Goal: Find contact information: Find contact information

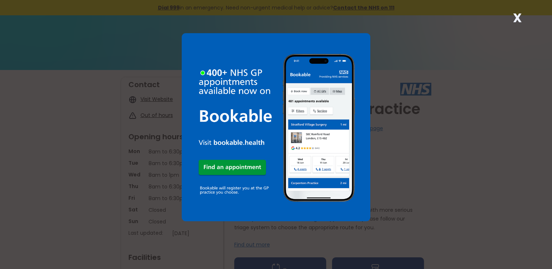
click at [518, 18] on strong "X" at bounding box center [516, 17] width 9 height 17
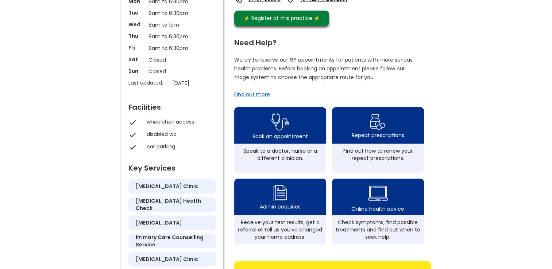
scroll to position [152, 0]
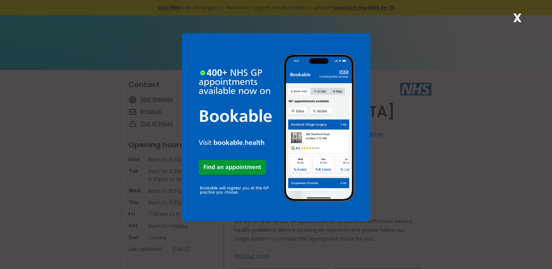
click at [521, 14] on div "X" at bounding box center [516, 20] width 15 height 15
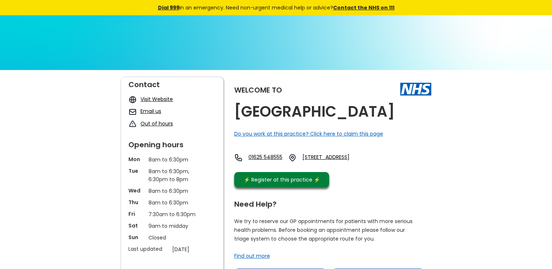
click at [158, 110] on link "Email us" at bounding box center [150, 111] width 21 height 7
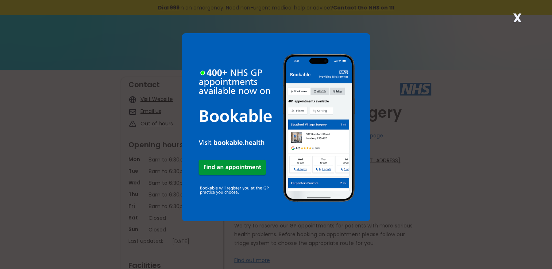
click at [520, 19] on strong "X" at bounding box center [516, 17] width 9 height 17
